Goal: Book appointment/travel/reservation

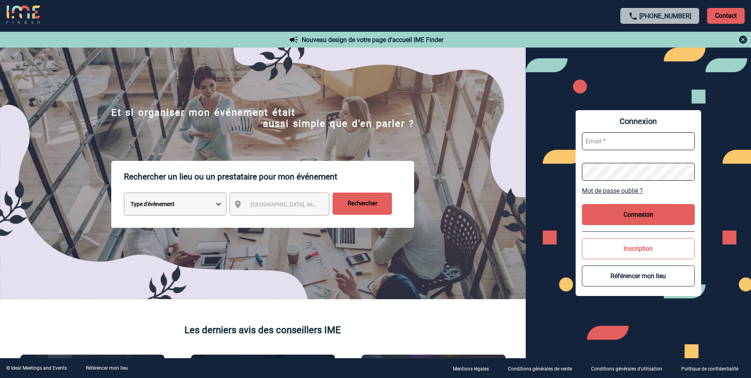
click at [204, 206] on select "Type d'évènement Séminaire avec nuitée Réunion Repas de groupe Team Building & …" at bounding box center [175, 203] width 103 height 23
select select "3"
click at [124, 194] on select "Type d'évènement Séminaire avec nuitée Réunion Repas de groupe Team Building & …" at bounding box center [175, 203] width 103 height 23
click at [299, 207] on span "Ville, département, région..." at bounding box center [306, 204] width 110 height 6
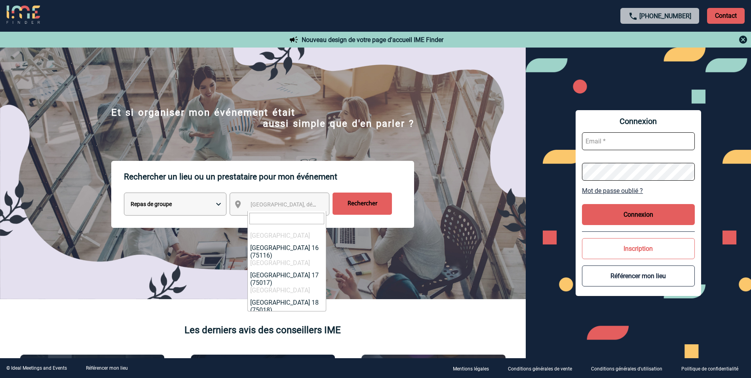
scroll to position [477, 0]
click at [283, 221] on input "search" at bounding box center [286, 218] width 75 height 11
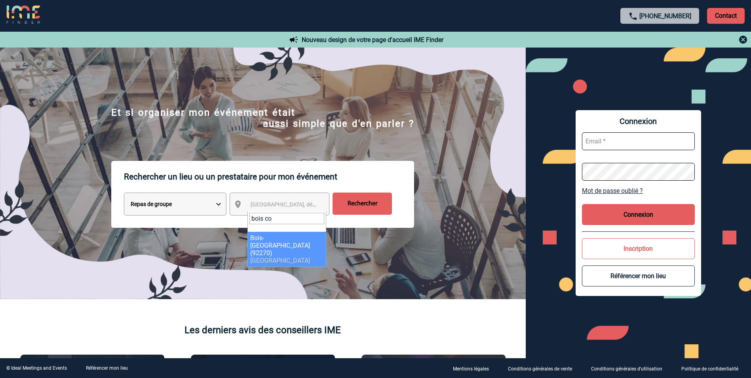
type input "bois co"
select select "29"
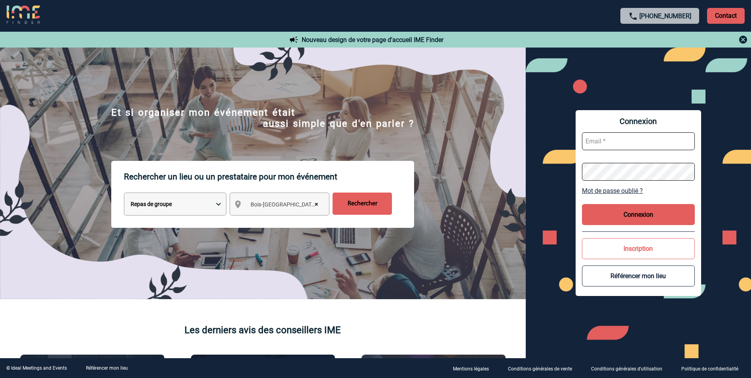
click at [370, 204] on input "Rechercher" at bounding box center [362, 203] width 59 height 22
